Goal: Navigation & Orientation: Find specific page/section

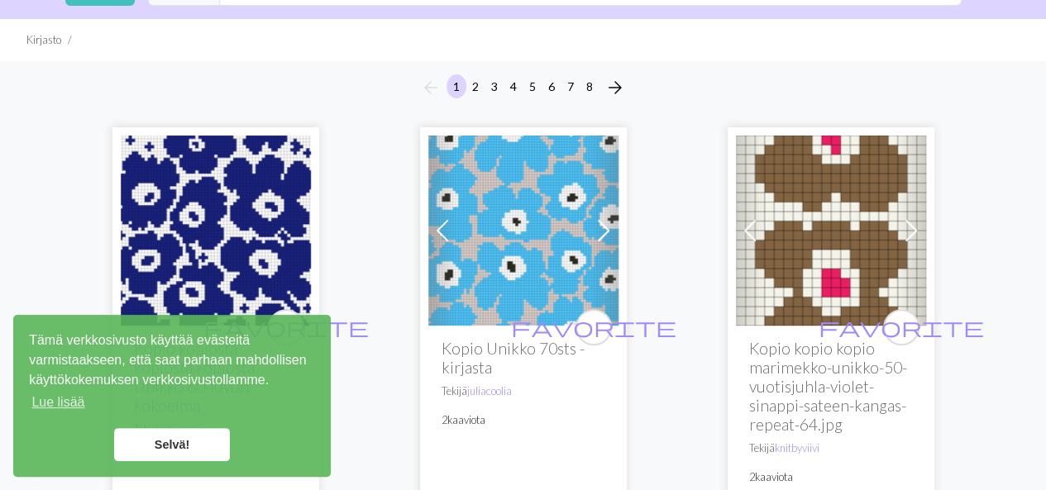
scroll to position [189, 0]
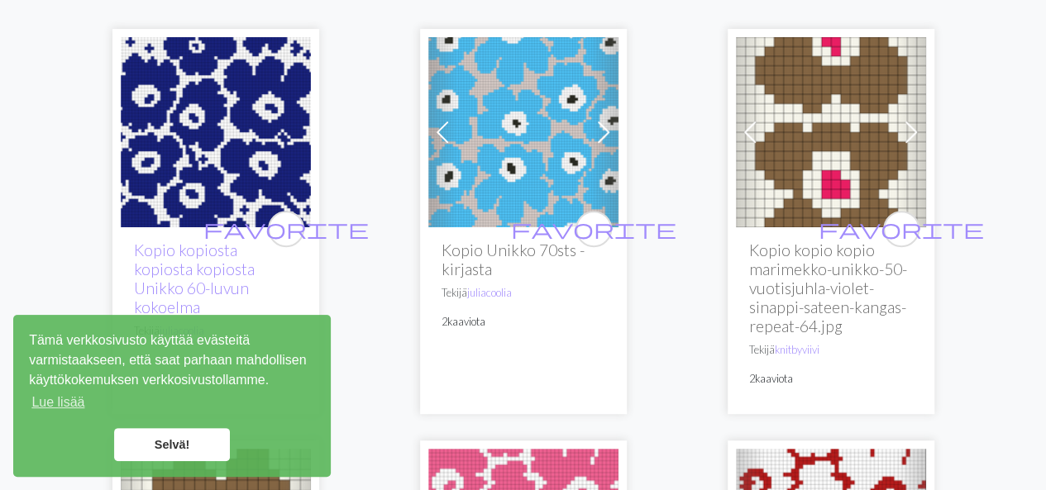
click at [207, 452] on link "Selvä!" at bounding box center [172, 444] width 116 height 33
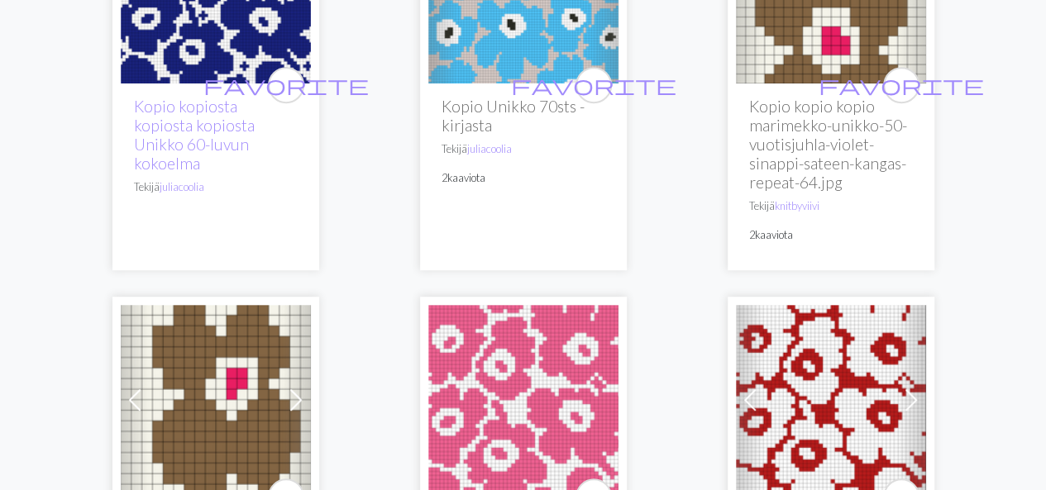
scroll to position [412, 0]
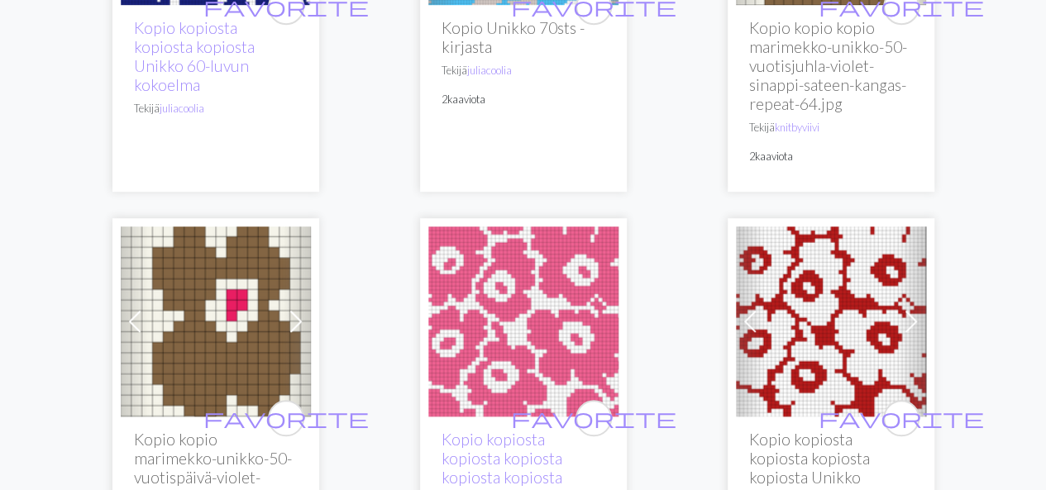
click at [528, 349] on img at bounding box center [523, 322] width 190 height 190
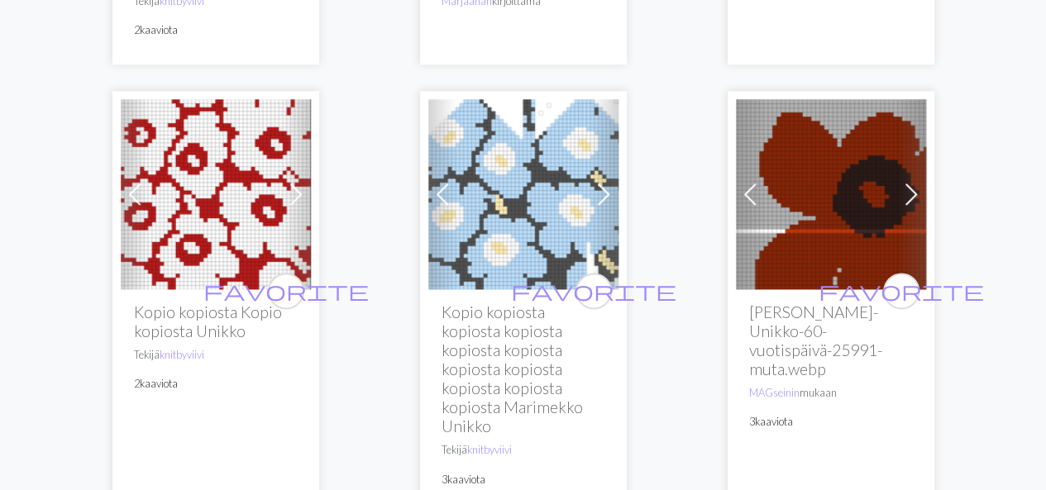
scroll to position [951, 0]
click at [519, 224] on img at bounding box center [523, 193] width 190 height 190
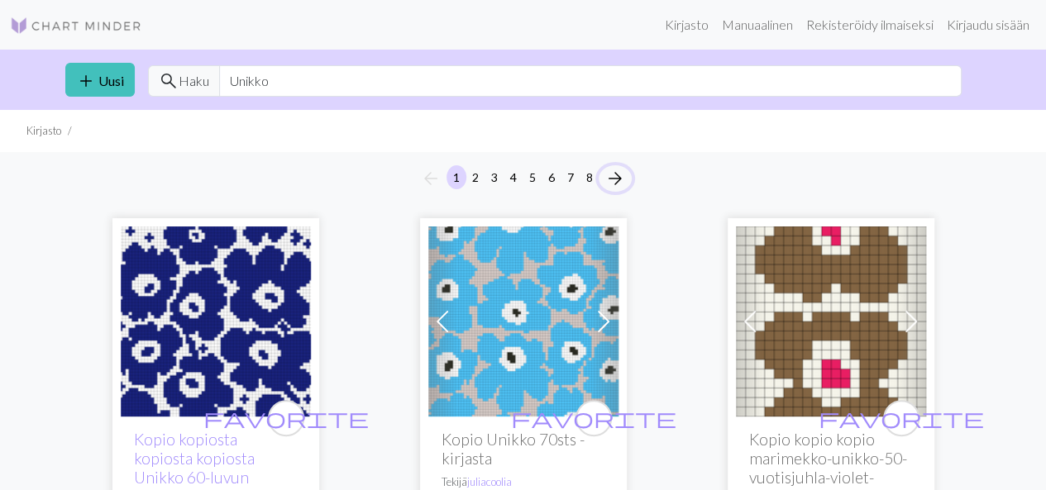
click at [618, 183] on span "arrow_forward" at bounding box center [615, 178] width 20 height 23
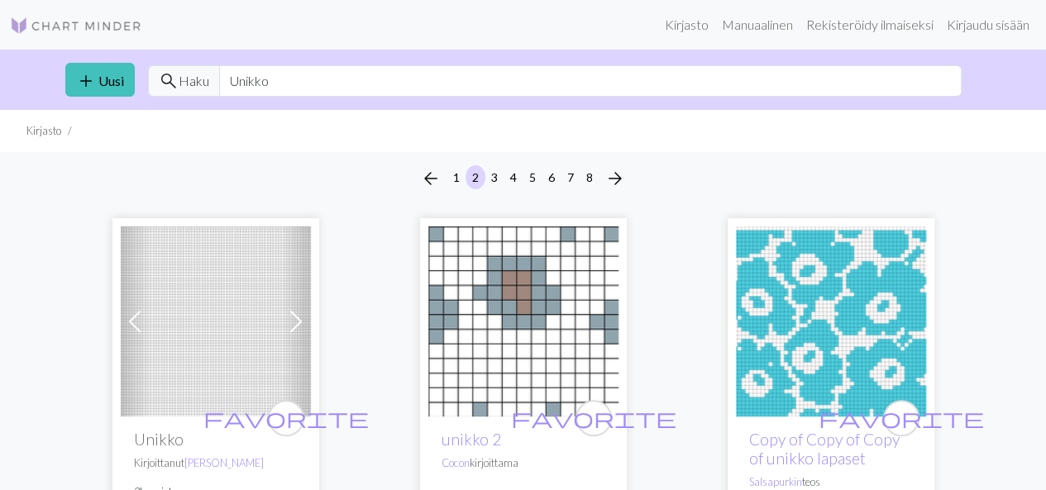
click at [213, 345] on img at bounding box center [216, 322] width 190 height 190
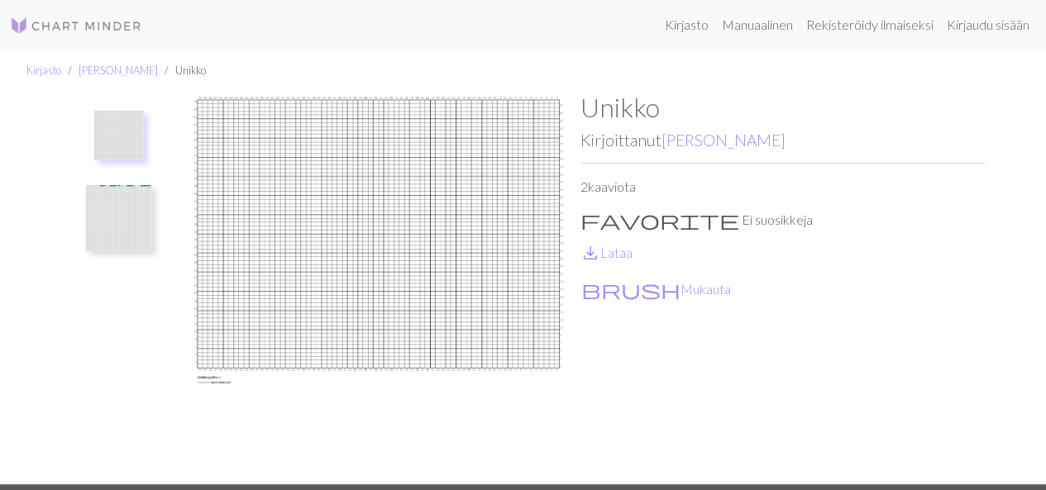
click at [416, 225] on img at bounding box center [378, 288] width 404 height 392
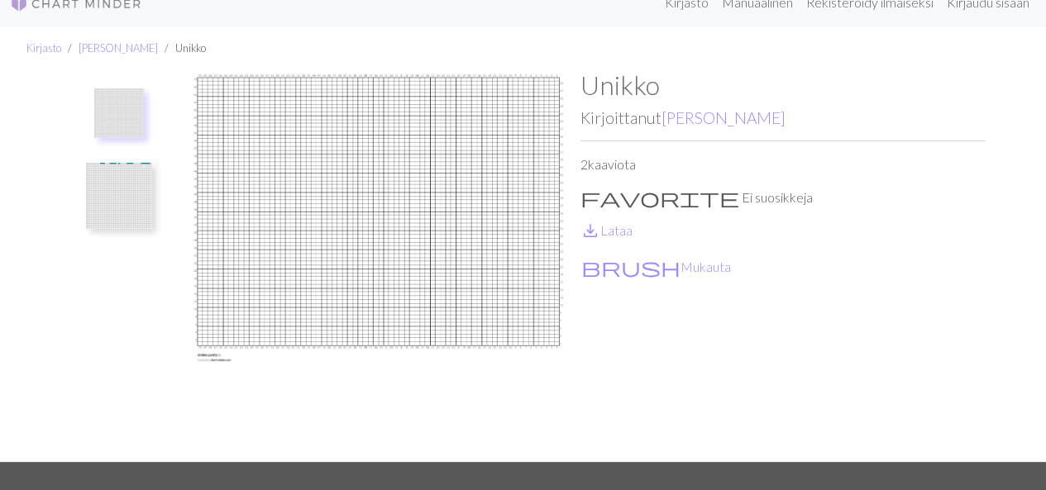
scroll to position [65, 0]
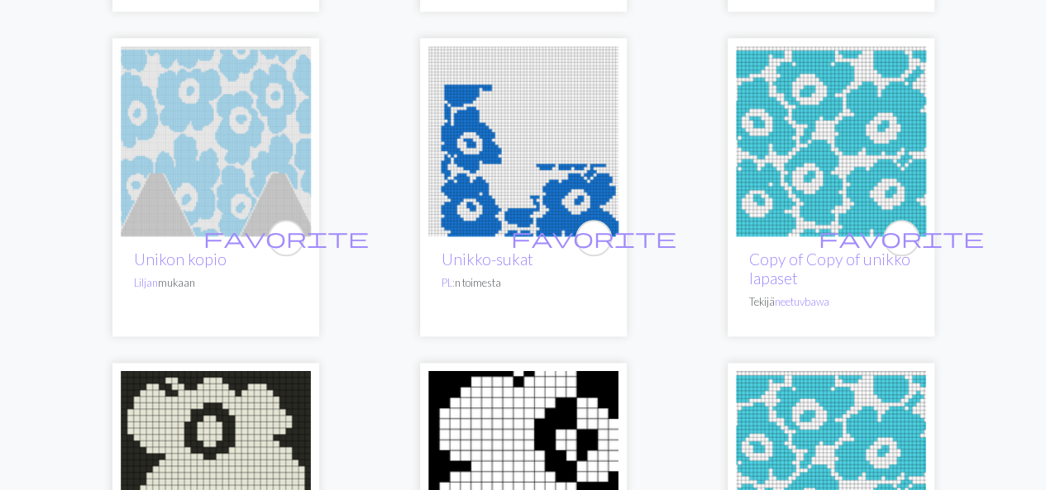
scroll to position [888, 0]
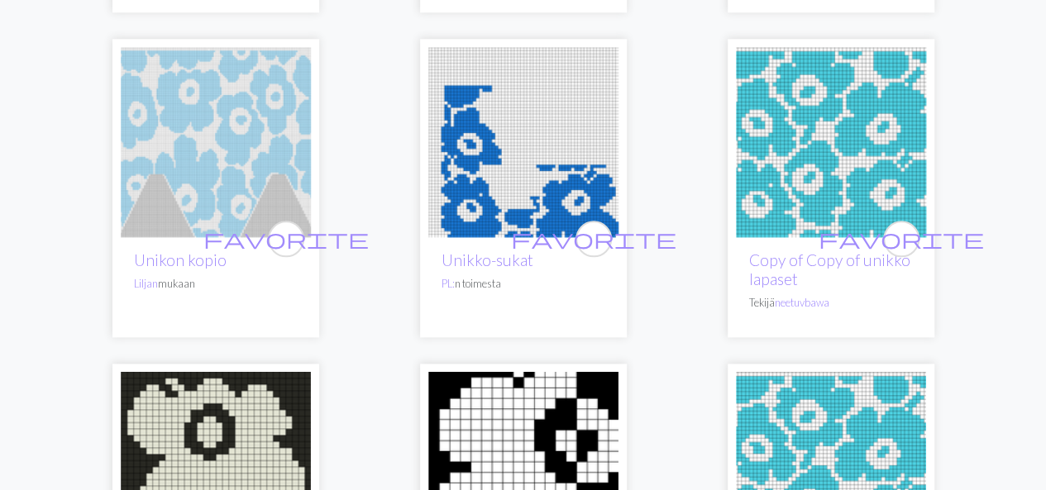
click at [222, 196] on img at bounding box center [216, 142] width 190 height 190
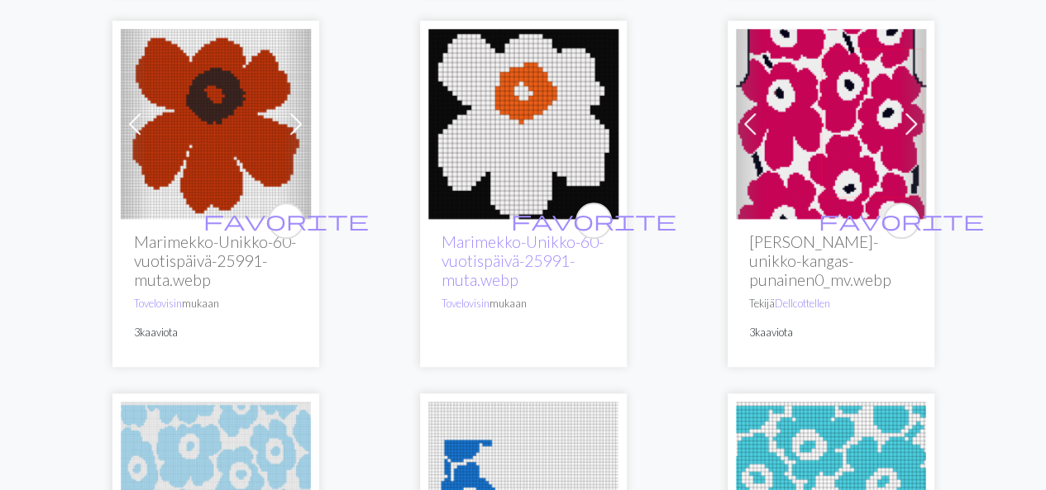
scroll to position [457, 0]
